Goal: Information Seeking & Learning: Learn about a topic

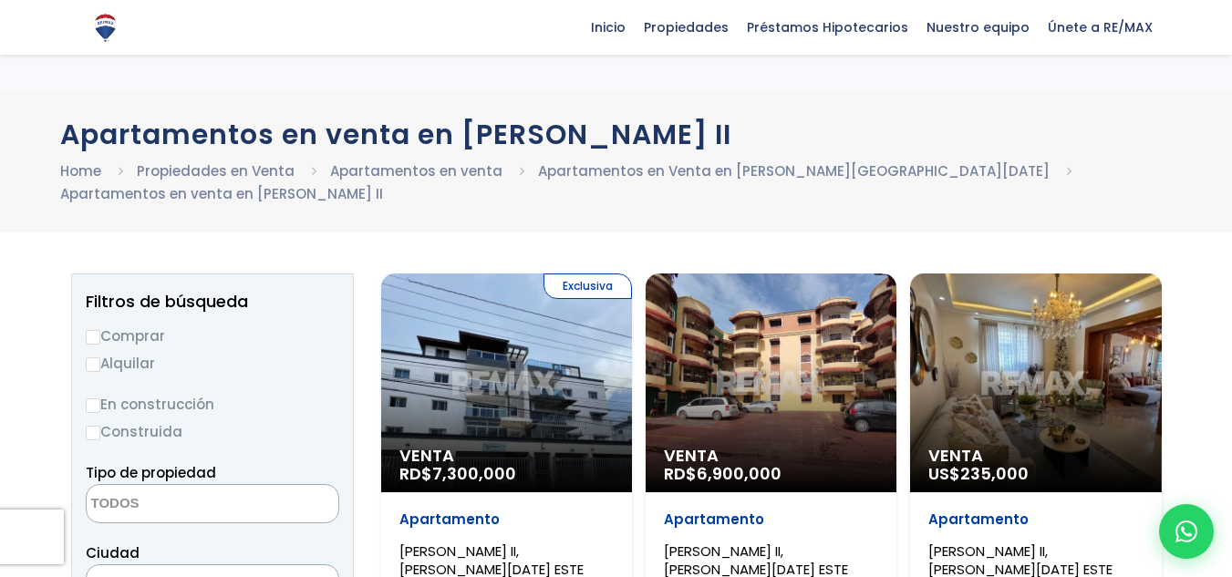
select select
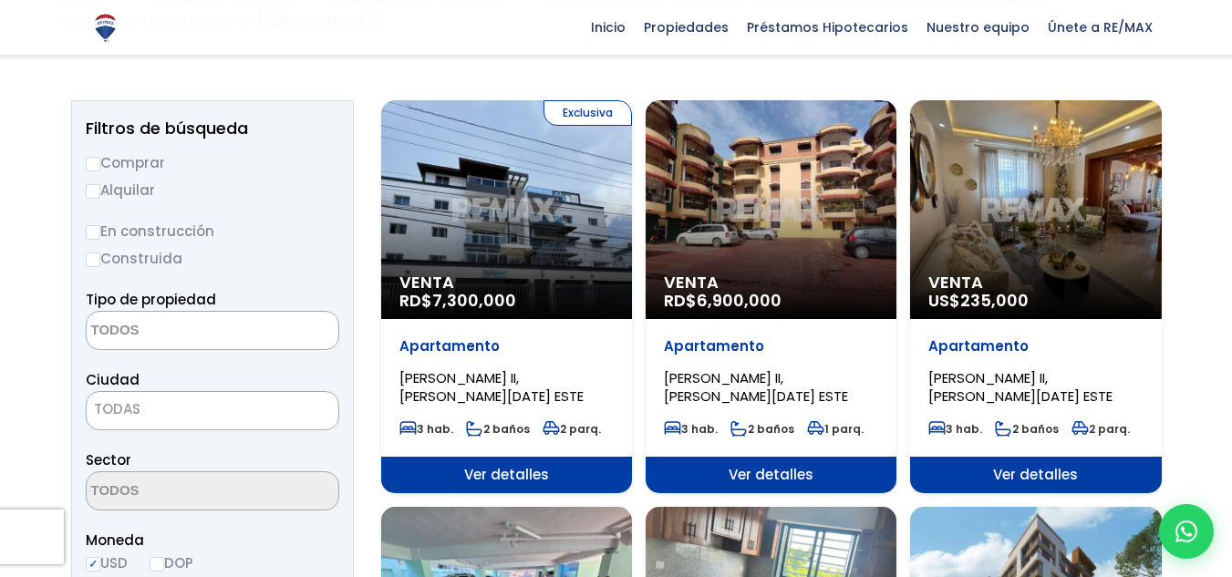
scroll to position [182, 0]
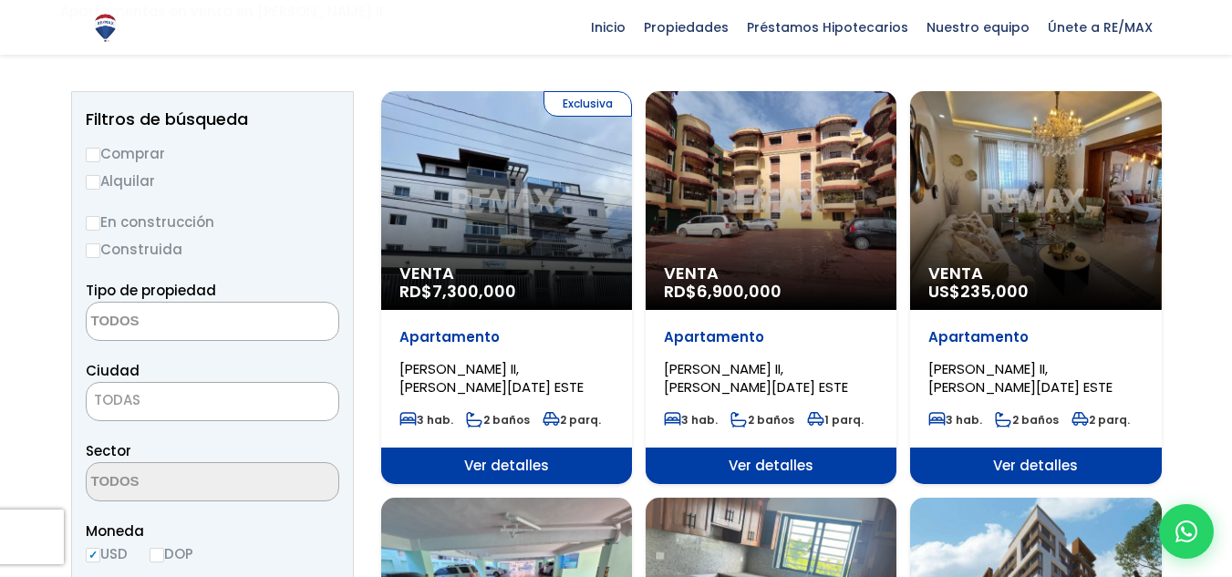
click at [527, 448] on span "Ver detalles" at bounding box center [506, 466] width 251 height 36
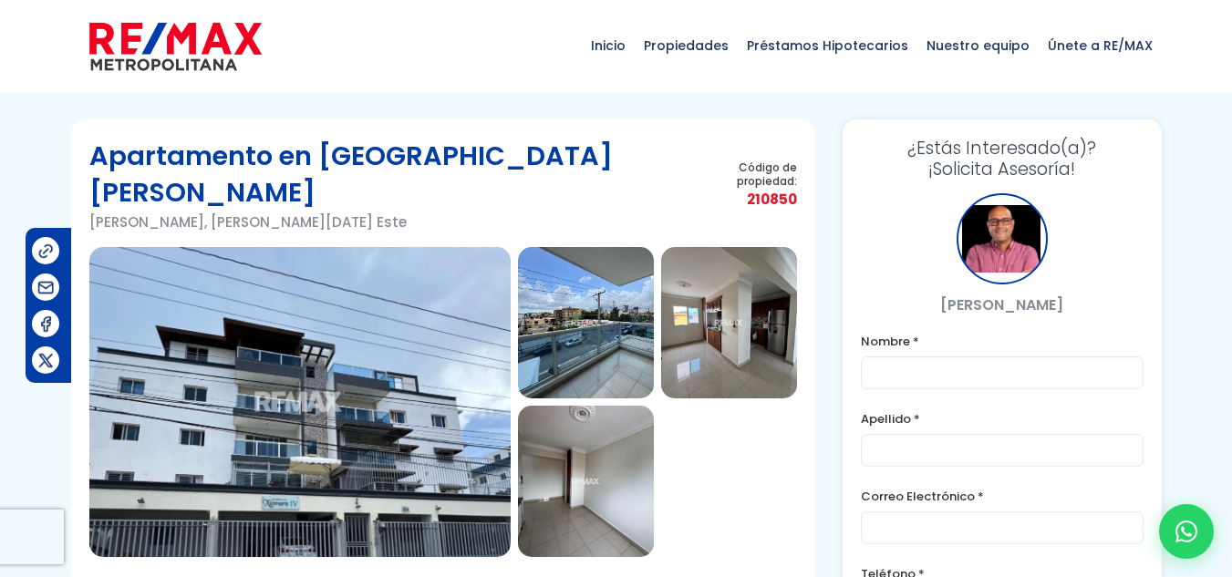
scroll to position [91, 0]
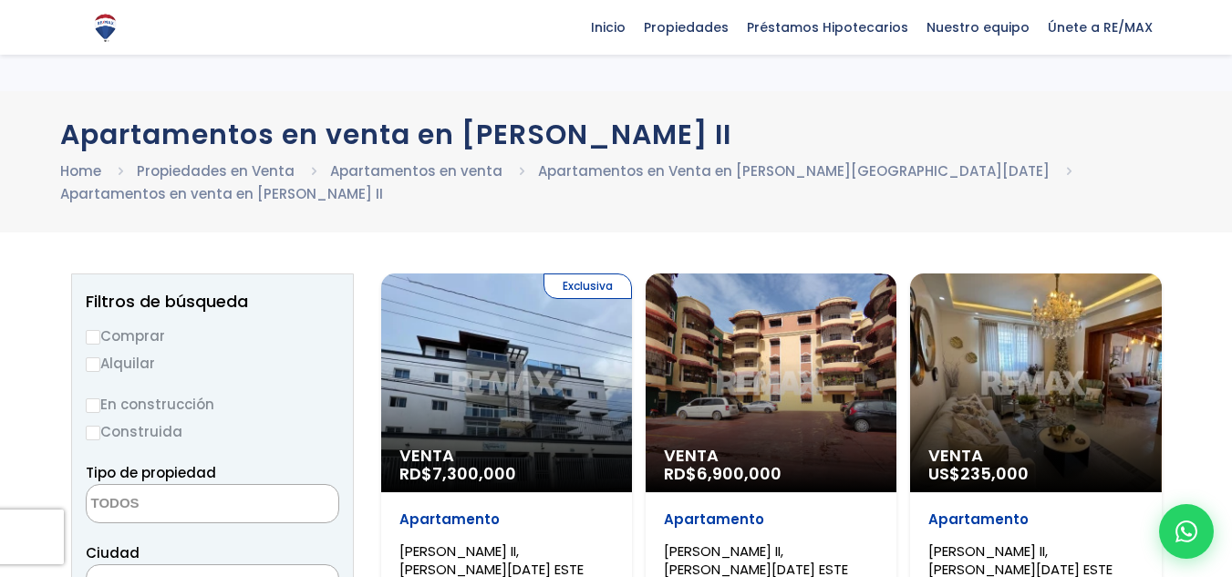
select select
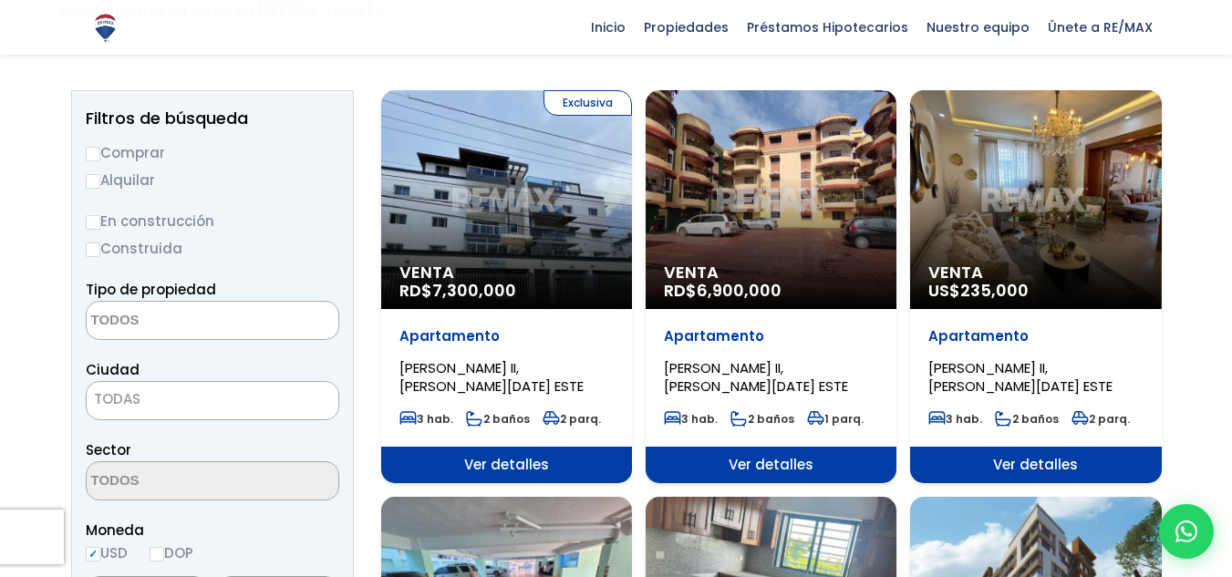
click at [1007, 447] on span "Ver detalles" at bounding box center [1035, 465] width 251 height 36
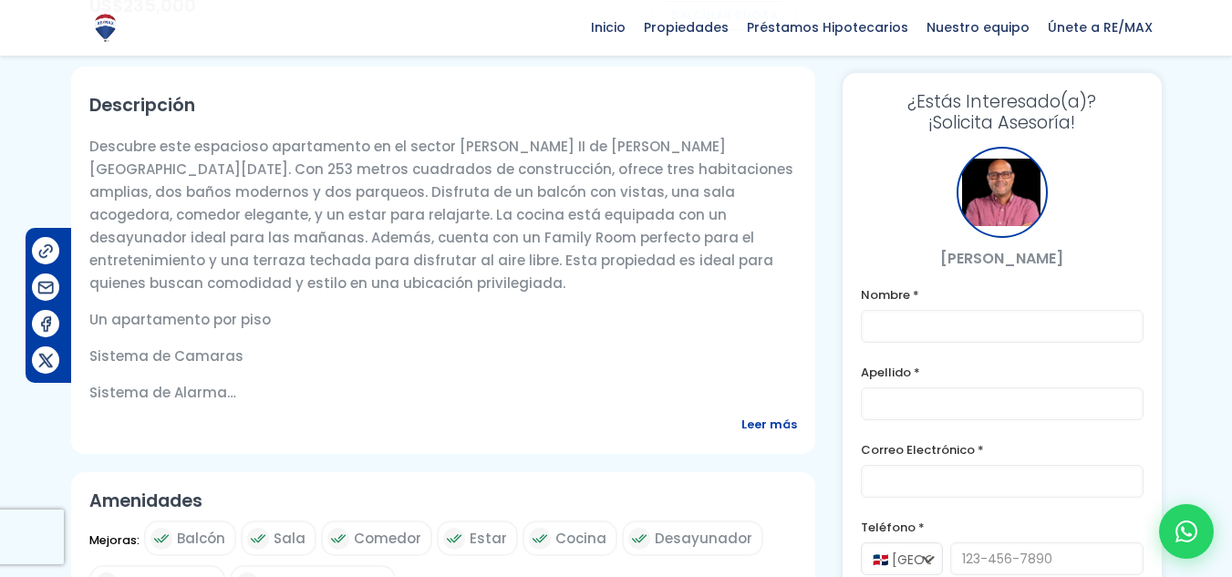
scroll to position [639, 0]
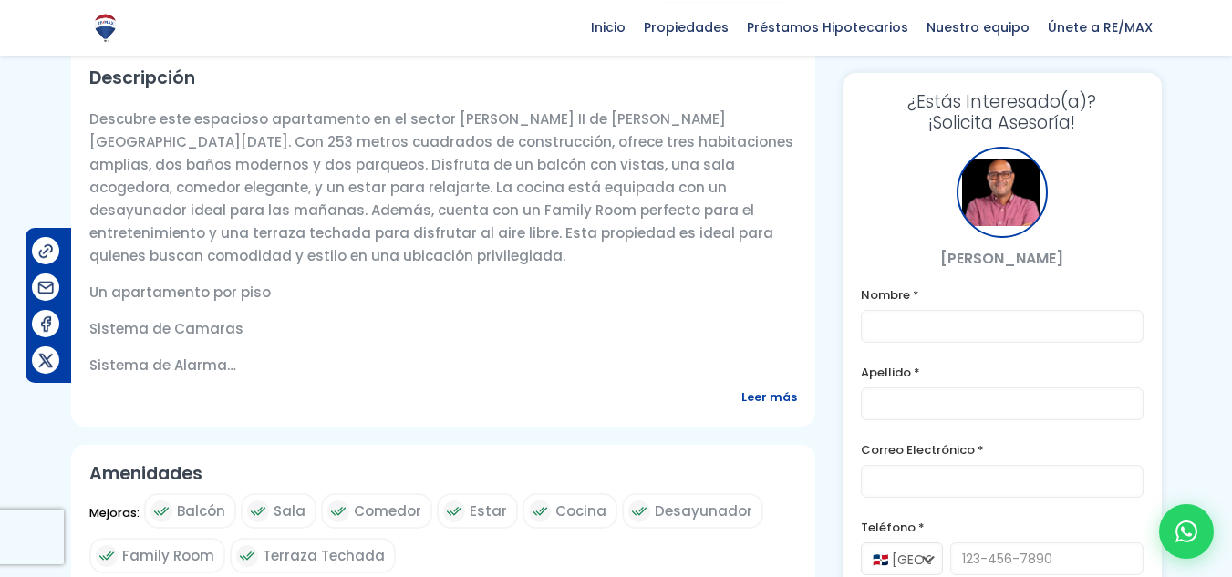
click at [753, 388] on span "Leer más" at bounding box center [770, 397] width 56 height 23
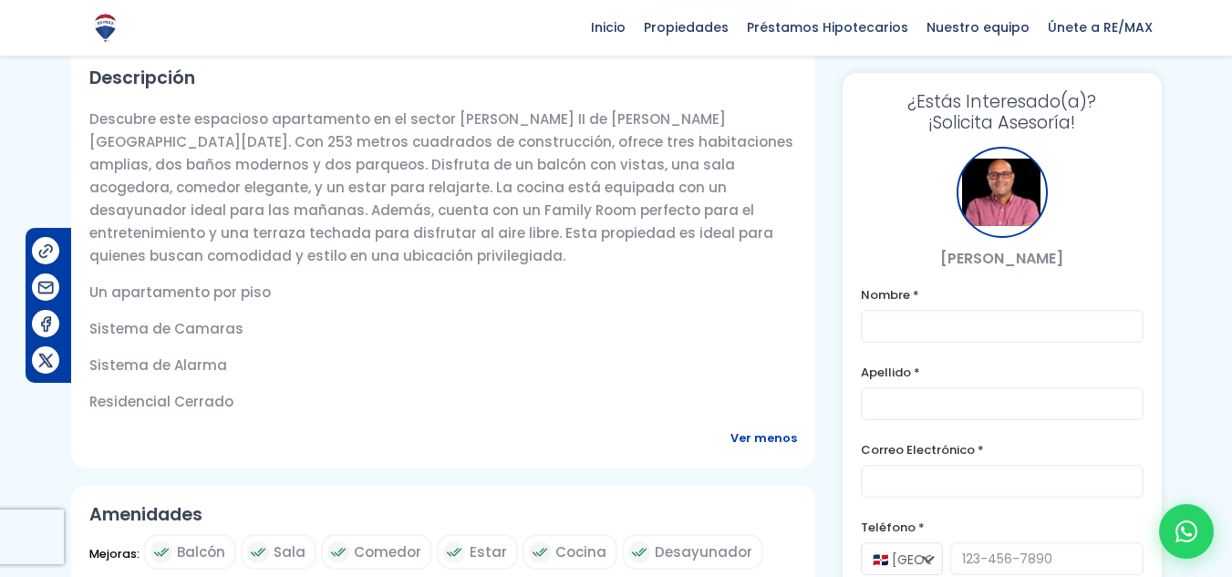
click at [746, 427] on span "Ver menos" at bounding box center [764, 438] width 67 height 23
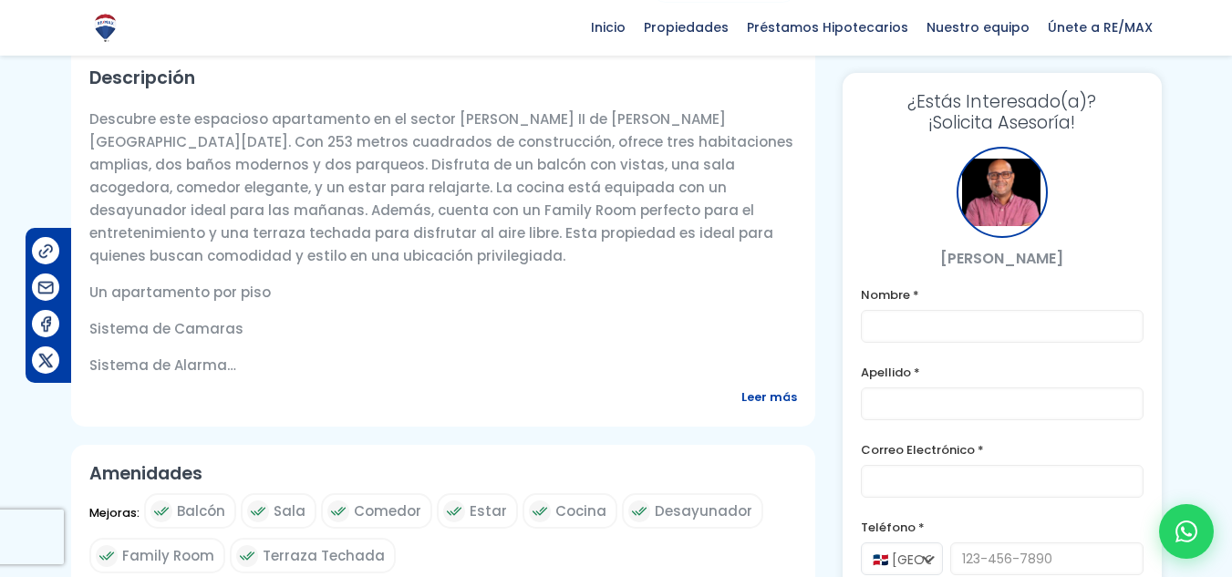
click at [791, 386] on span "Leer más" at bounding box center [770, 397] width 56 height 23
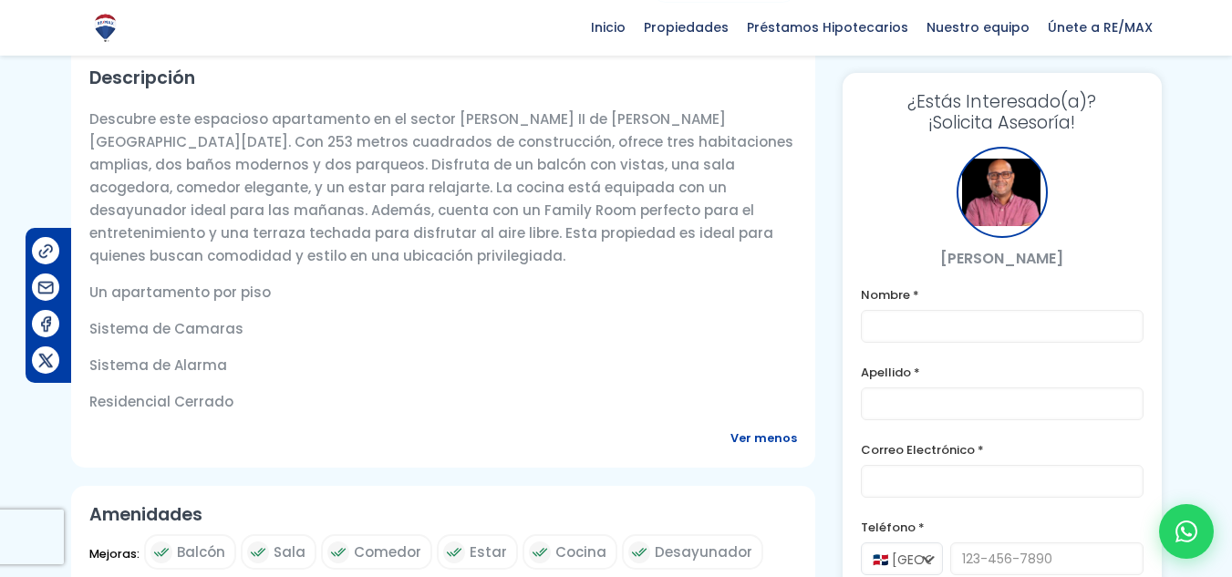
click at [744, 427] on span "Ver menos" at bounding box center [764, 438] width 67 height 23
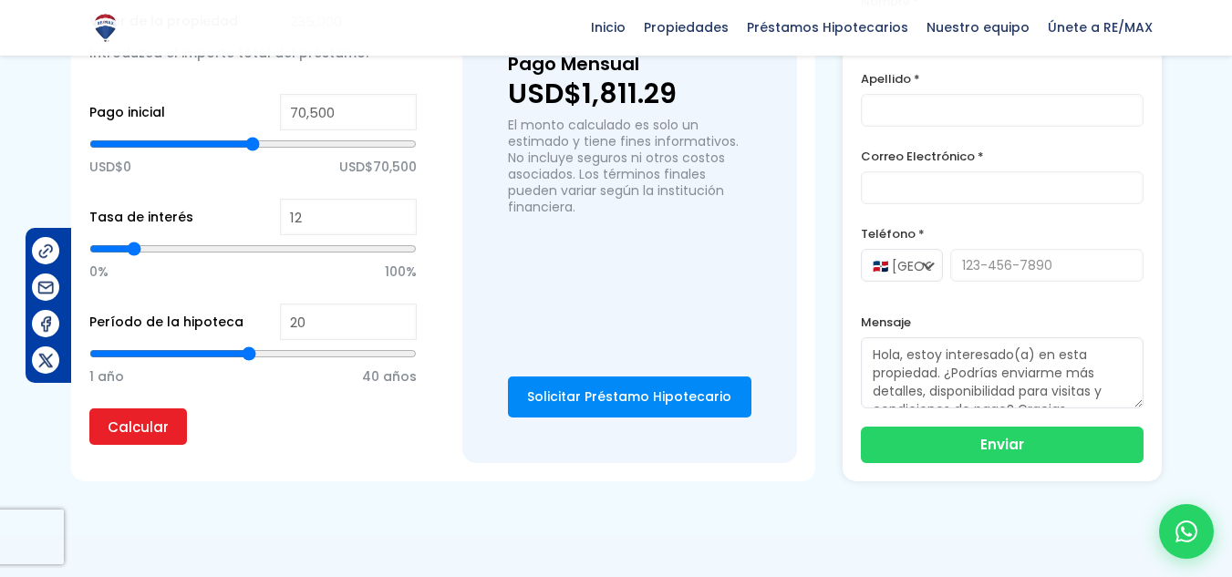
scroll to position [1551, 0]
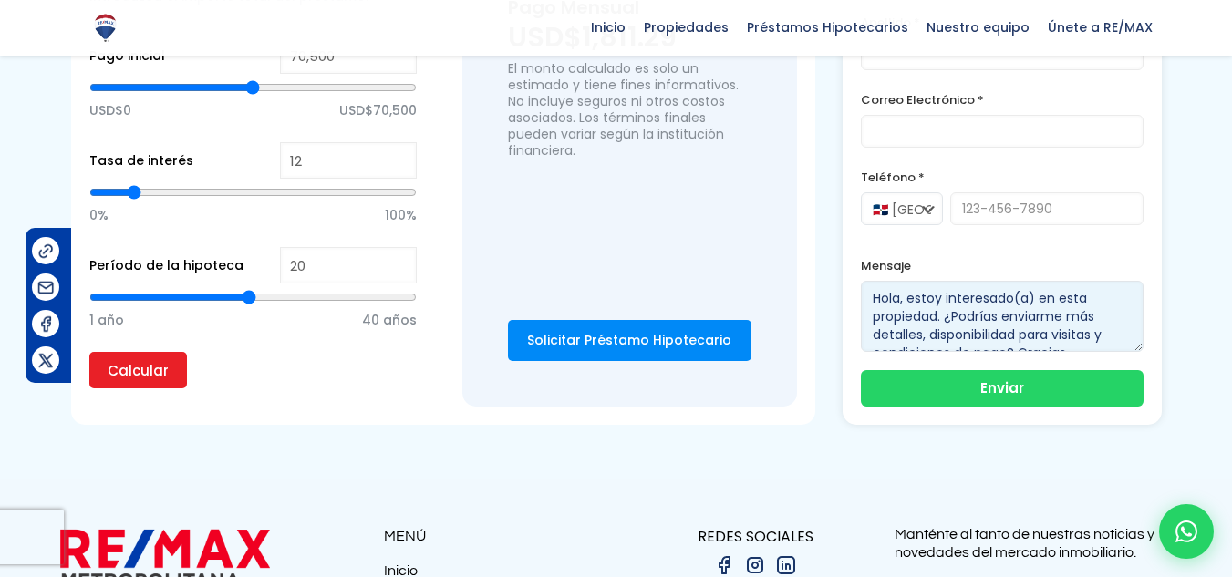
click at [960, 312] on textarea "Hola, estoy interesado(a) en esta propiedad. ¿Podrías enviarme más detalles, di…" at bounding box center [1002, 316] width 283 height 71
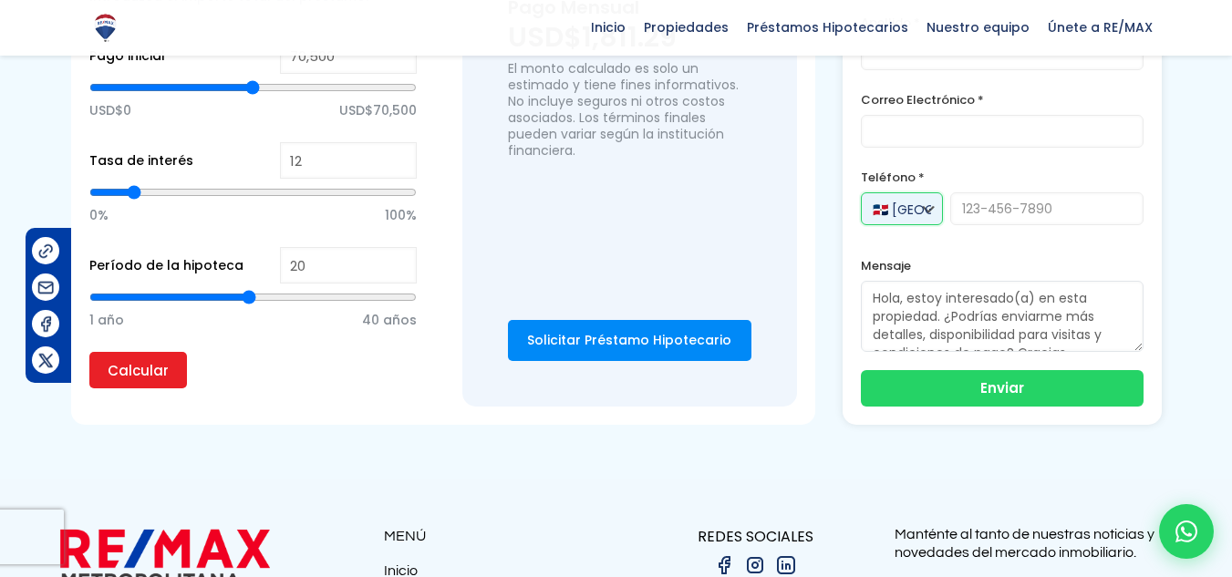
click at [895, 198] on select "🇩🇴 República Dominicana +1 🇺🇸 Estados Unidos +1 🇪🇸 España +34" at bounding box center [902, 208] width 82 height 33
click at [861, 192] on select "🇩🇴 República Dominicana +1 🇺🇸 Estados Unidos +1 🇪🇸 España +34" at bounding box center [902, 208] width 82 height 33
click at [888, 182] on div "Teléfono * 🇩🇴 República Dominicana +1 🇺🇸 Estados Unidos +1 🇪🇸 España +34" at bounding box center [1002, 205] width 283 height 78
click at [886, 200] on select "🇩🇴 República Dominicana +1 🇺🇸 Estados Unidos +1 🇪🇸 España +34" at bounding box center [902, 208] width 82 height 33
click at [861, 192] on select "🇩🇴 República Dominicana +1 🇺🇸 Estados Unidos +1 🇪🇸 España +34" at bounding box center [902, 208] width 82 height 33
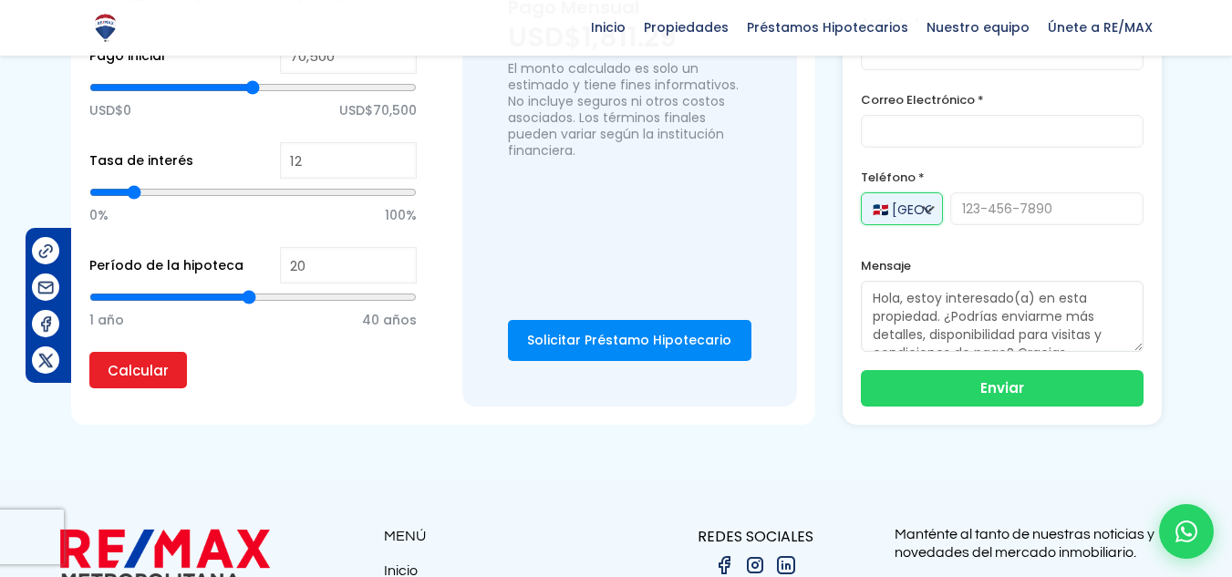
click at [895, 199] on select "🇩🇴 República Dominicana +1 🇺🇸 Estados Unidos +1 🇪🇸 España +34" at bounding box center [902, 208] width 82 height 33
click at [861, 192] on select "🇩🇴 República Dominicana +1 🇺🇸 Estados Unidos +1 🇪🇸 España +34" at bounding box center [902, 208] width 82 height 33
click at [931, 197] on select "🇩🇴 República Dominicana +1 🇺🇸 Estados Unidos +1 🇪🇸 España +34" at bounding box center [902, 208] width 82 height 33
select select "+1"
click at [861, 192] on select "🇩🇴 República Dominicana +1 🇺🇸 Estados Unidos +1 🇪🇸 España +34" at bounding box center [902, 208] width 82 height 33
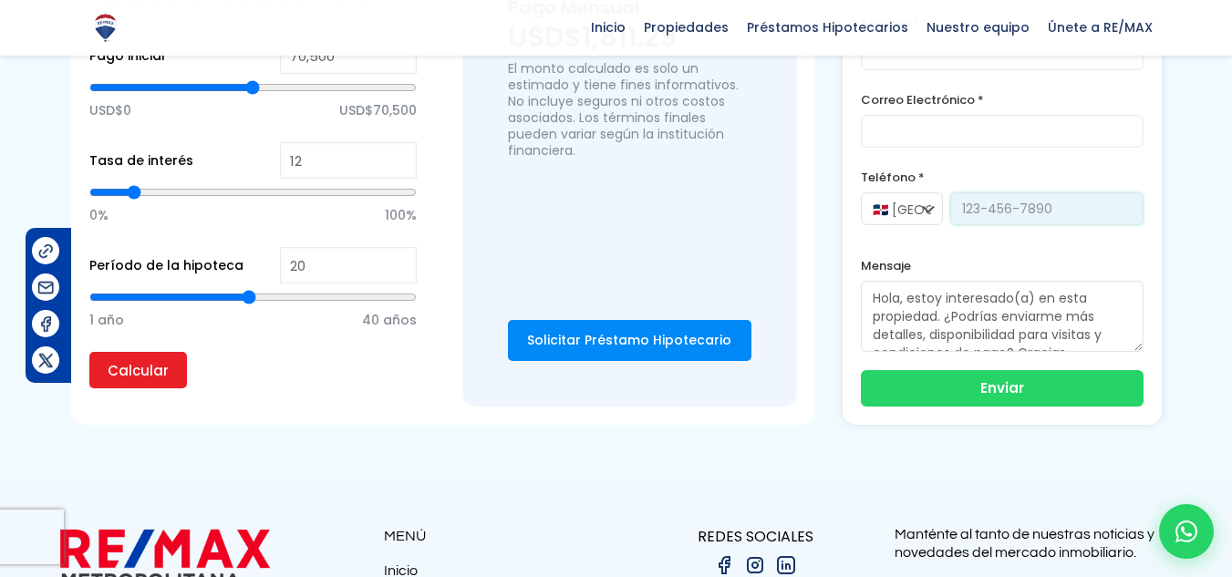
click at [1009, 206] on input "tel" at bounding box center [1046, 208] width 193 height 33
click at [1012, 203] on input "tel" at bounding box center [1046, 208] width 193 height 33
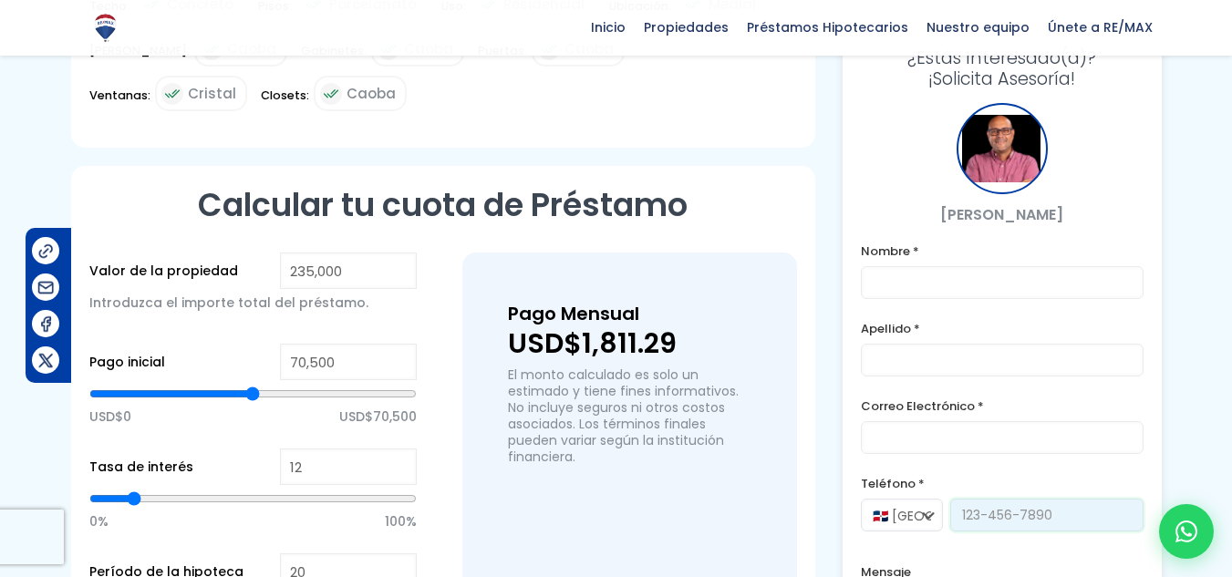
scroll to position [1277, 0]
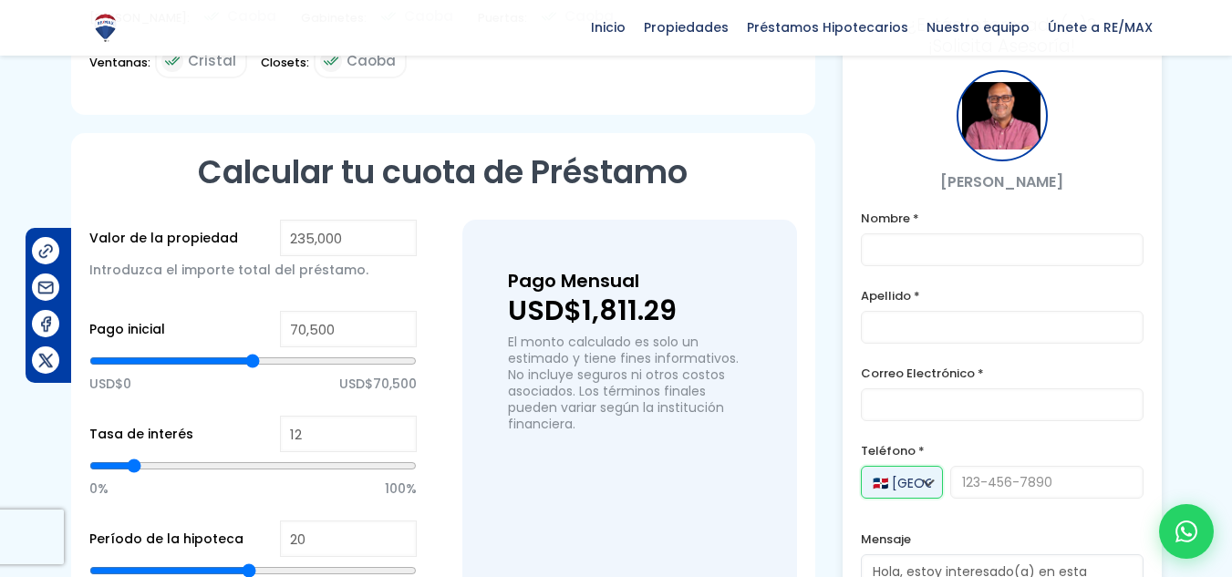
click at [923, 473] on select "🇩🇴 República Dominicana +1 🇺🇸 Estados Unidos +1 🇪🇸 España +34" at bounding box center [902, 482] width 82 height 33
click at [861, 466] on select "🇩🇴 República Dominicana +1 🇺🇸 Estados Unidos +1 🇪🇸 España +34" at bounding box center [902, 482] width 82 height 33
click at [1005, 148] on div at bounding box center [1002, 115] width 91 height 91
click at [994, 178] on p "Julio Holguin" at bounding box center [1002, 182] width 283 height 23
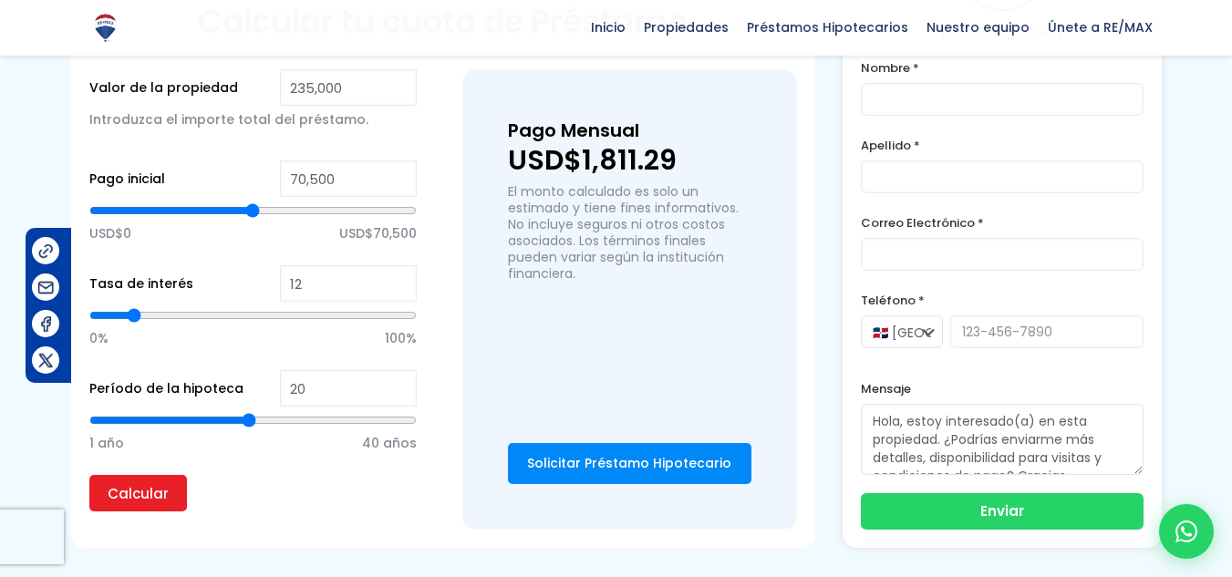
scroll to position [1459, 0]
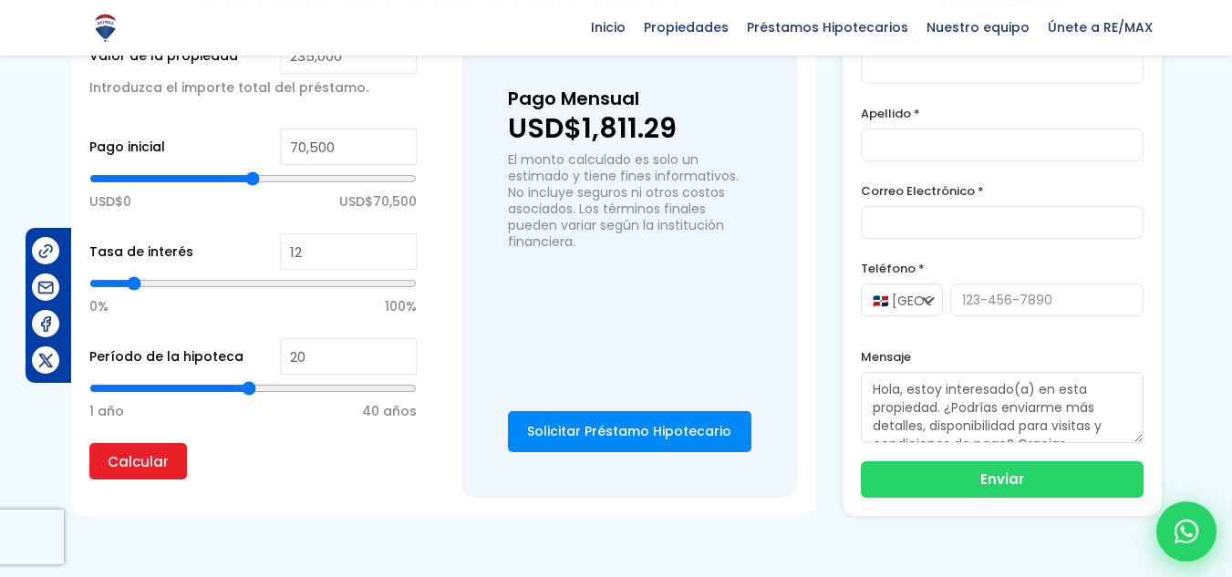
click at [1203, 536] on div at bounding box center [1187, 532] width 60 height 60
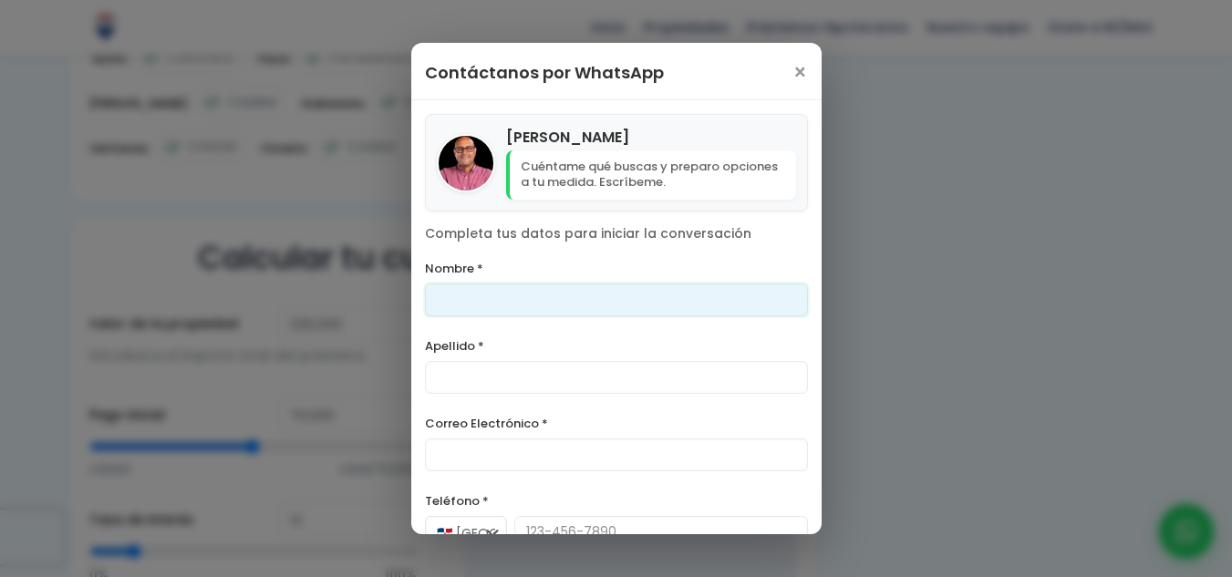
scroll to position [1119, 0]
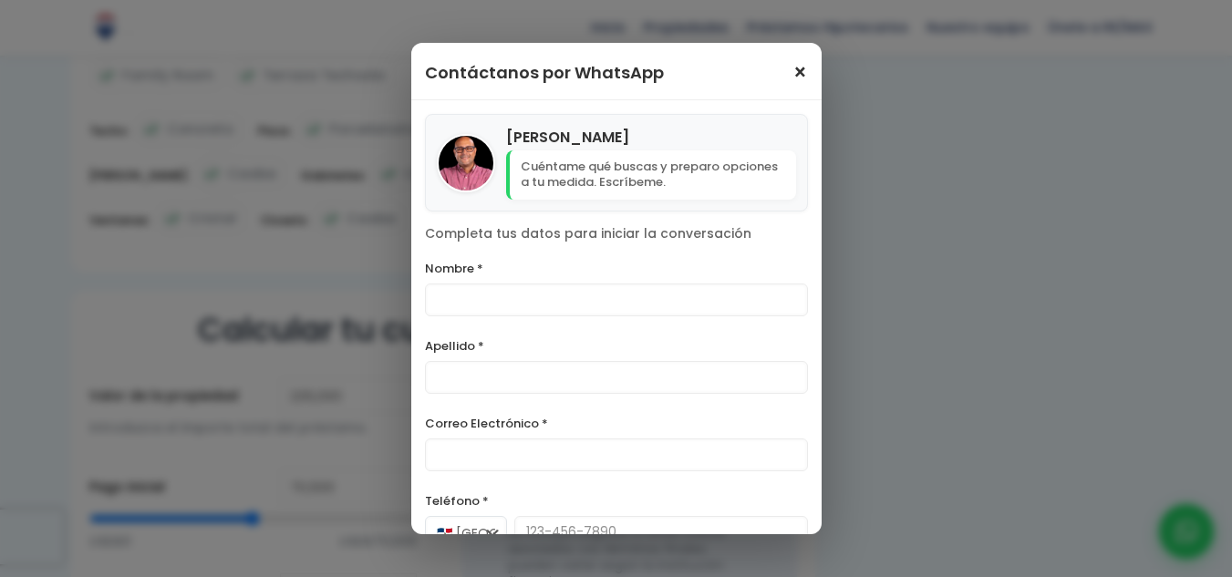
click at [793, 76] on span "×" at bounding box center [801, 73] width 16 height 22
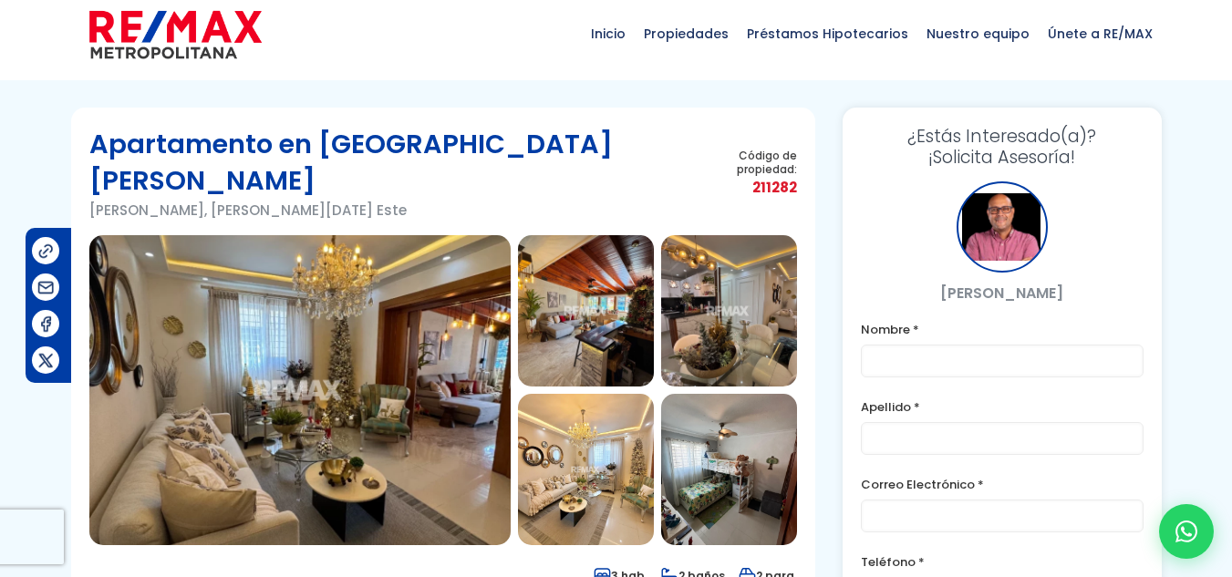
scroll to position [0, 0]
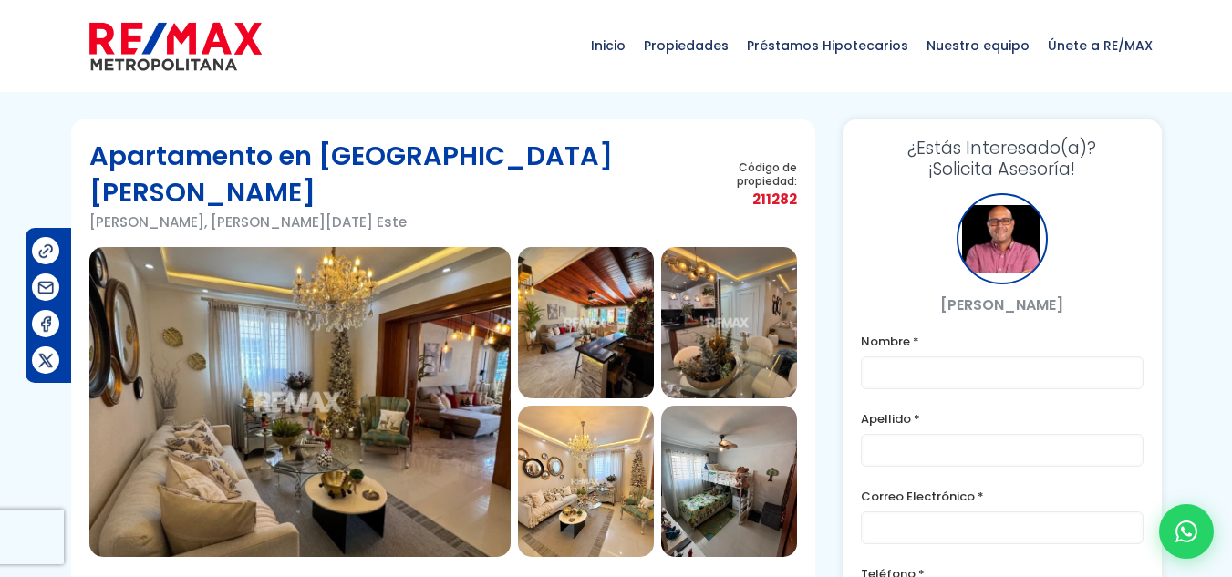
click at [969, 250] on div at bounding box center [1002, 238] width 91 height 91
click at [208, 52] on img at bounding box center [175, 46] width 172 height 55
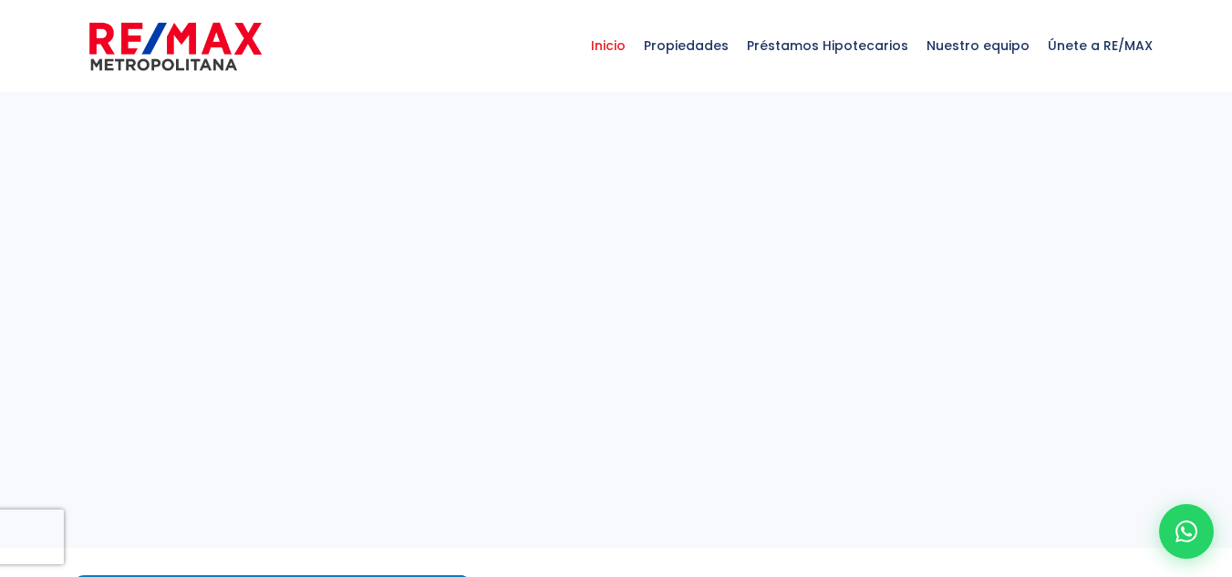
select select
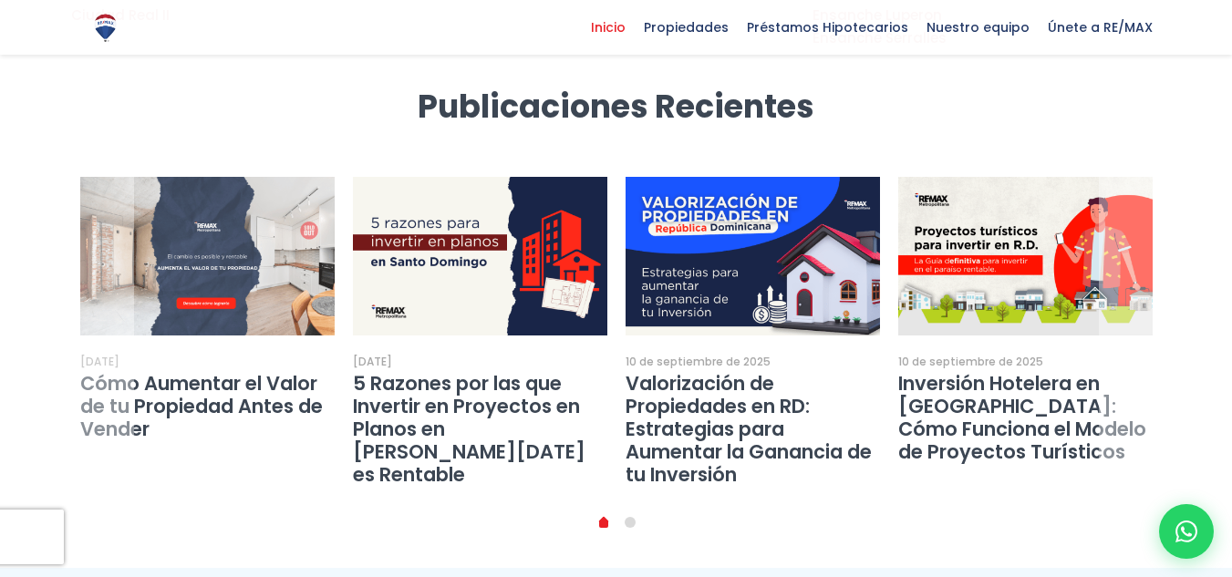
scroll to position [3616, 0]
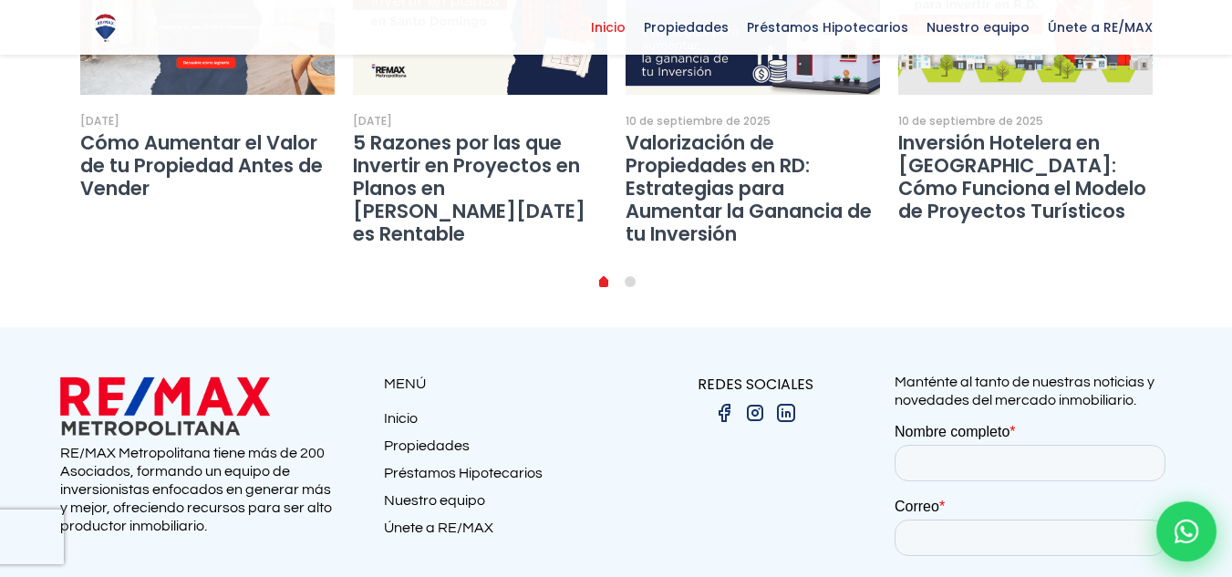
click at [1189, 525] on icon at bounding box center [1187, 532] width 24 height 24
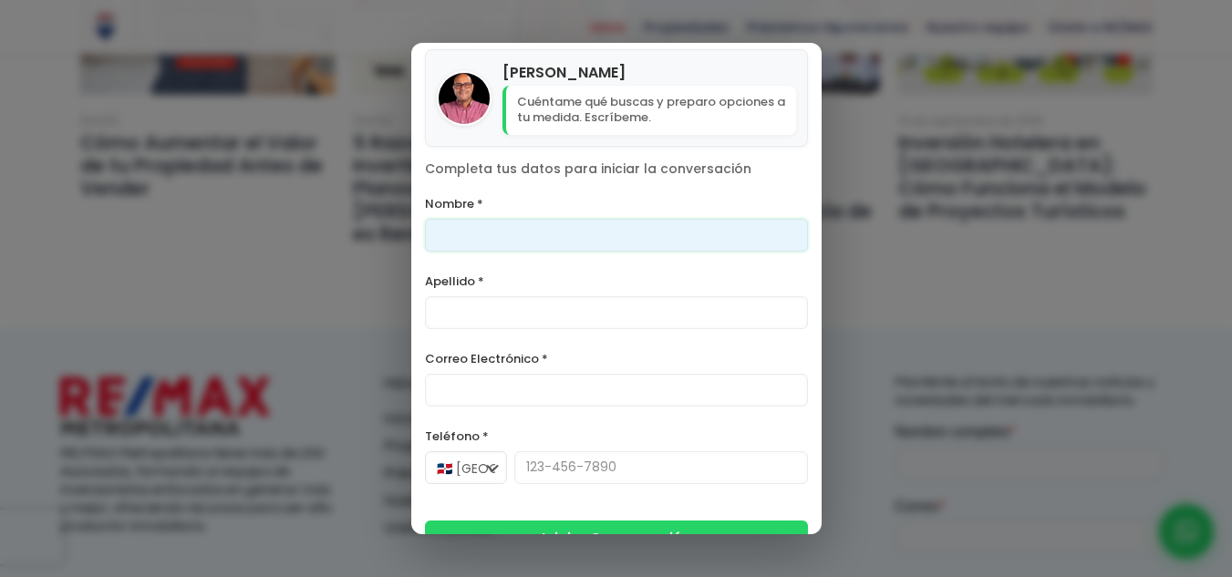
scroll to position [28, 0]
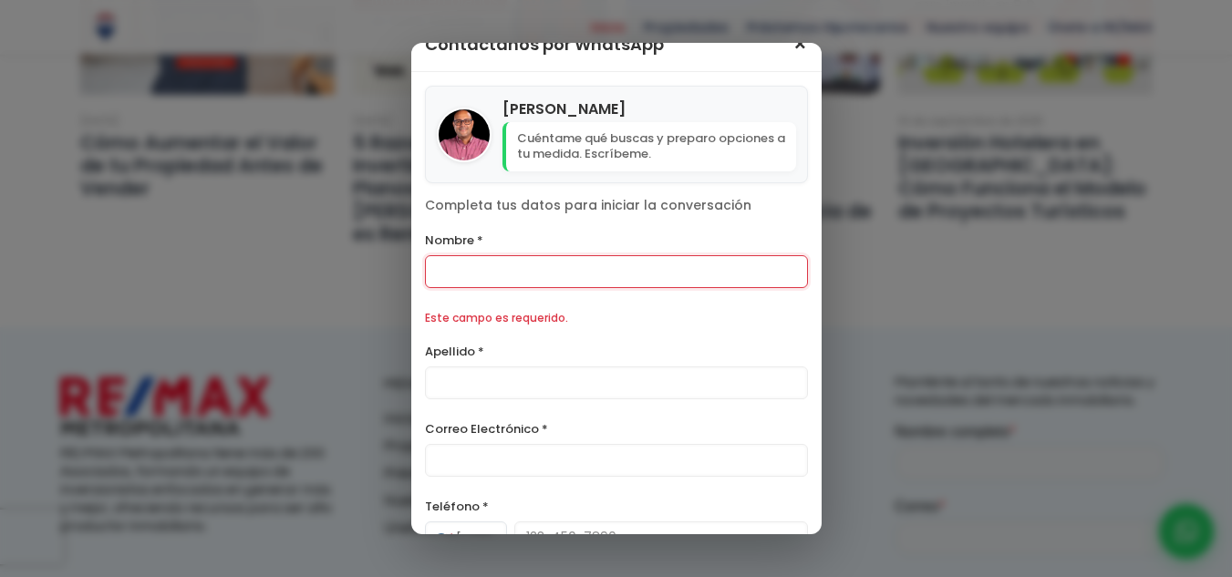
click at [786, 43] on div "Contáctanos por WhatsApp × Julio Holguin Cuéntame qué buscas y preparo opciones…" at bounding box center [616, 288] width 1232 height 577
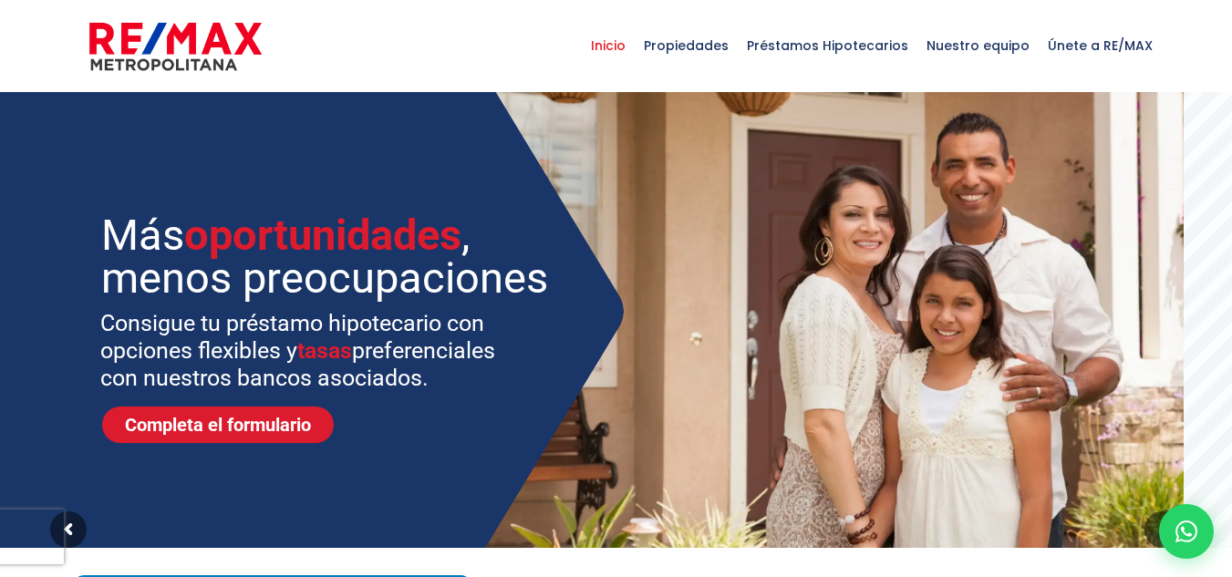
scroll to position [182, 0]
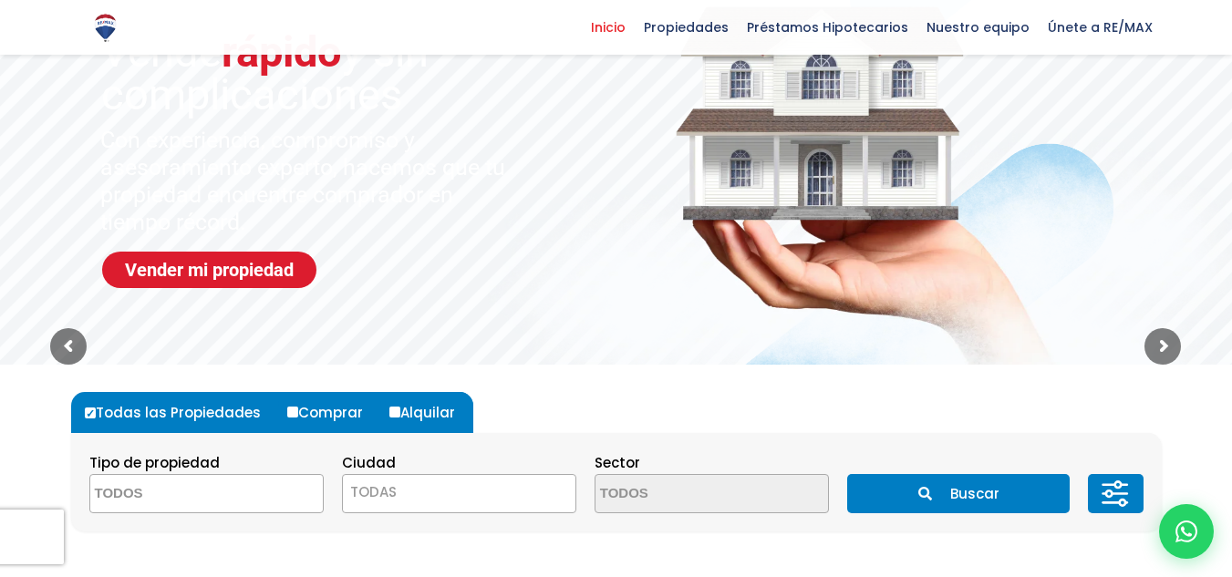
click at [96, 24] on img at bounding box center [105, 28] width 32 height 32
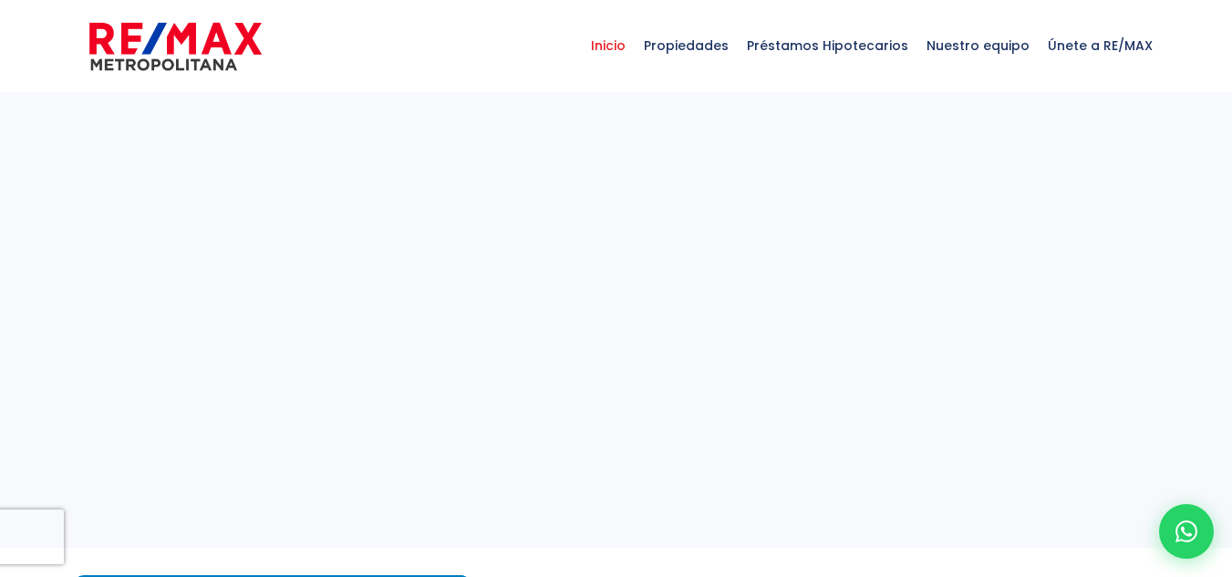
select select
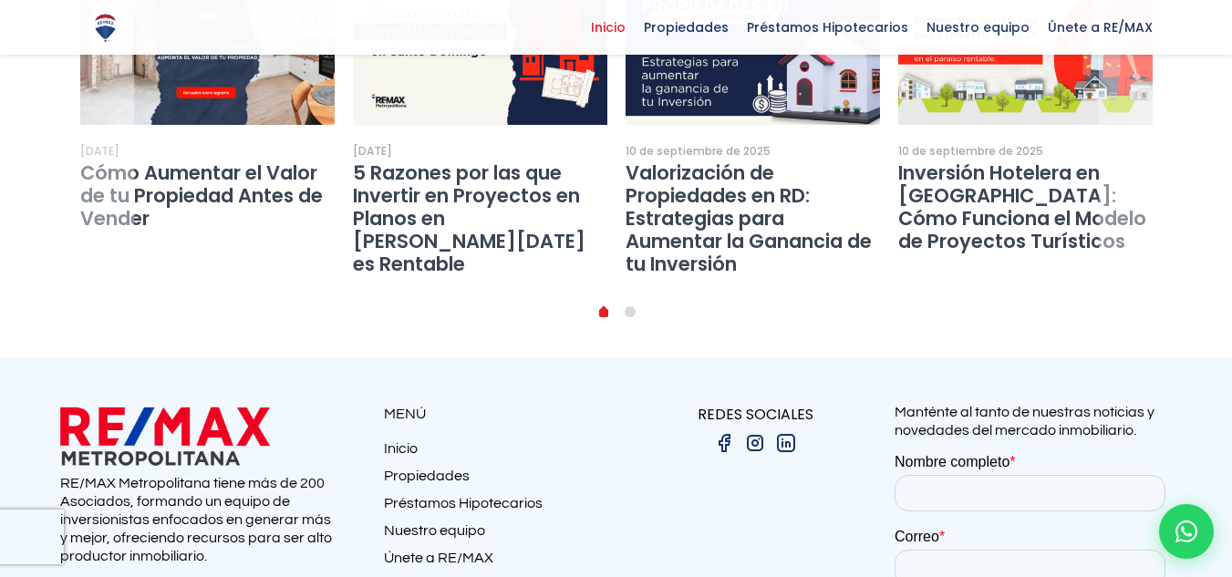
scroll to position [3616, 0]
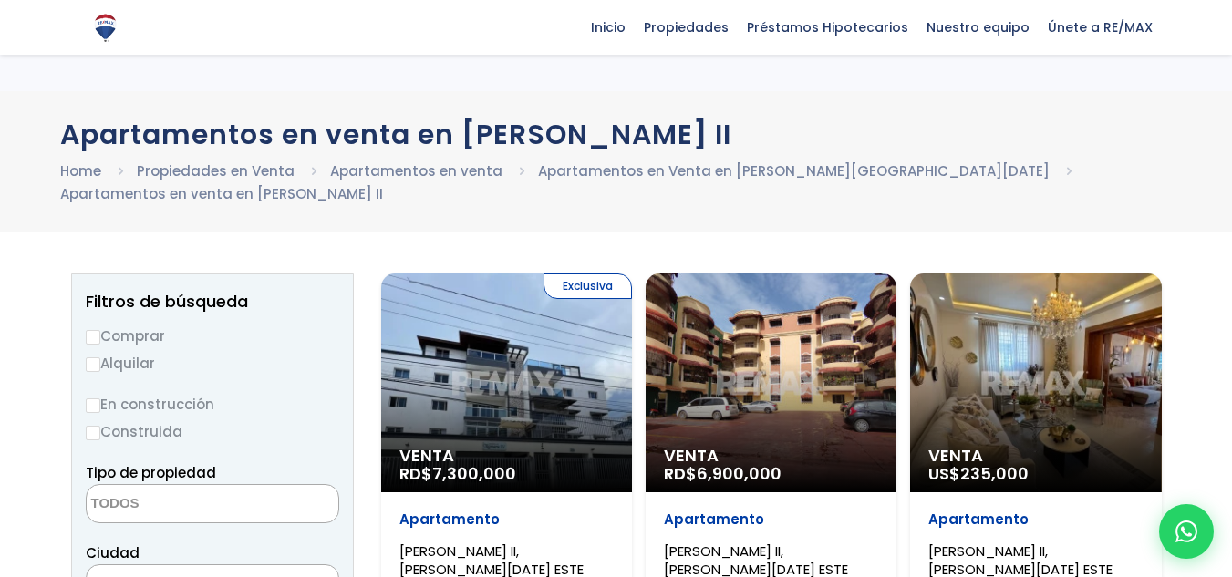
select select
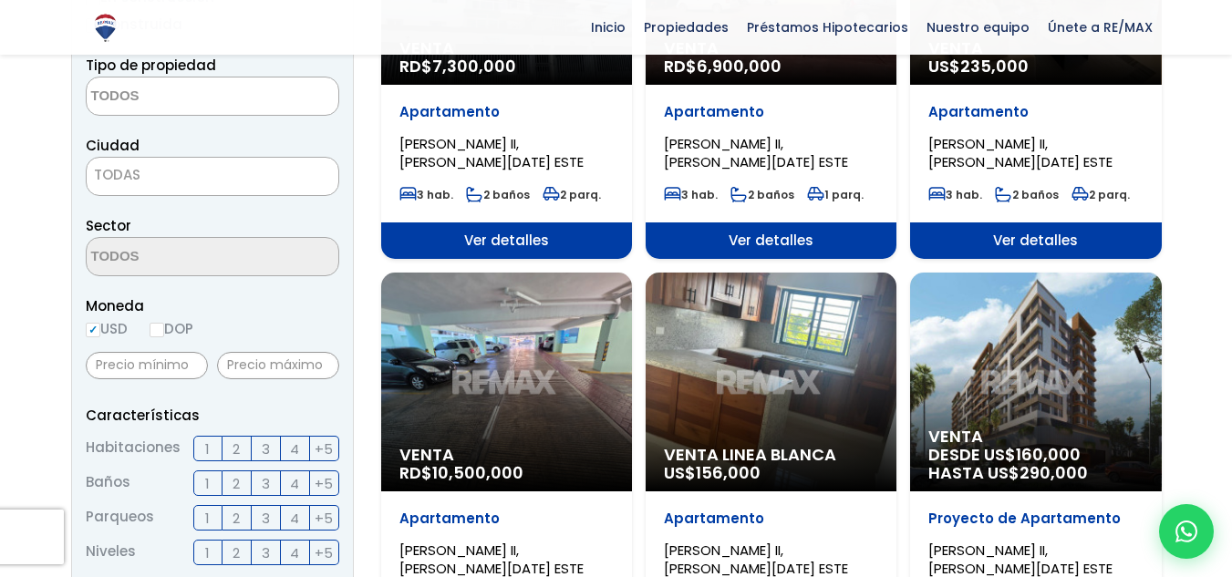
scroll to position [456, 0]
